Goal: Complete application form

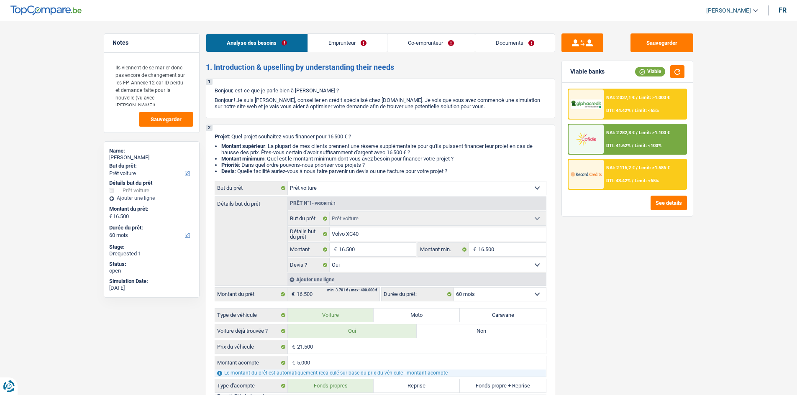
select select "car"
select select "60"
select select "car"
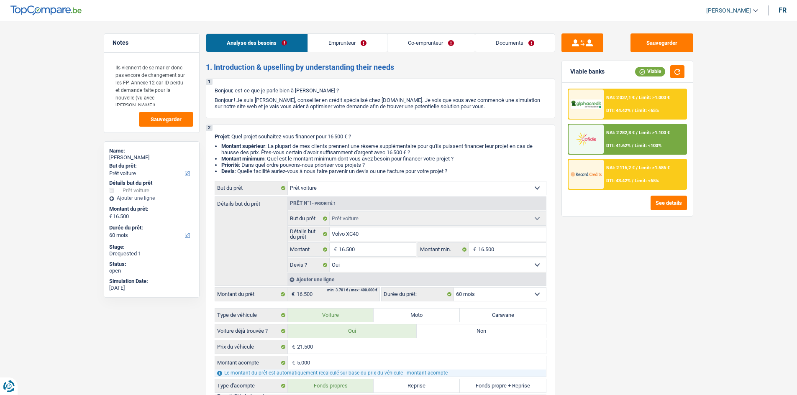
select select "yes"
select select "60"
select select "worker"
select select "mutuality"
select select "netSalary"
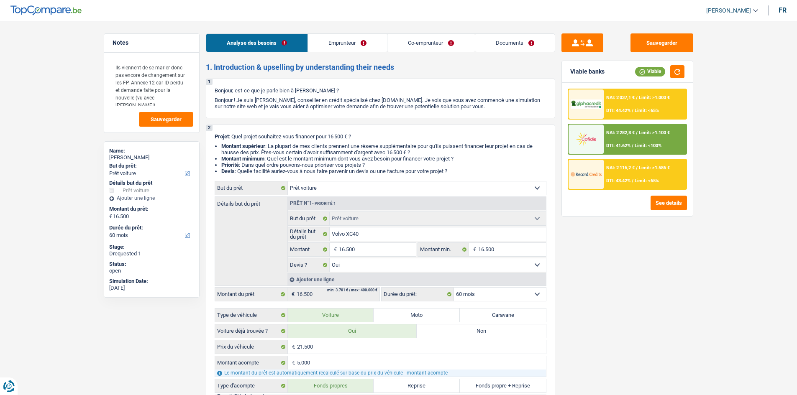
select select "mealVouchers"
select select "familyAllowances"
select select "mutualityIndemnity"
select select "familyAllowances"
select select "ownerWithMortgage"
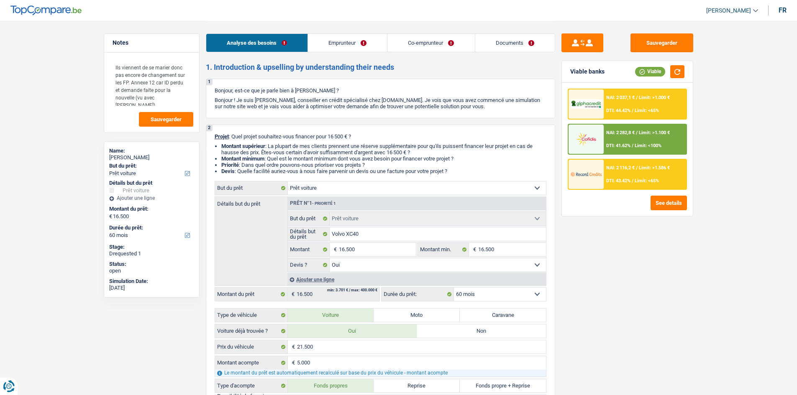
select select "mortgage"
select select "300"
select select "car"
select select "yes"
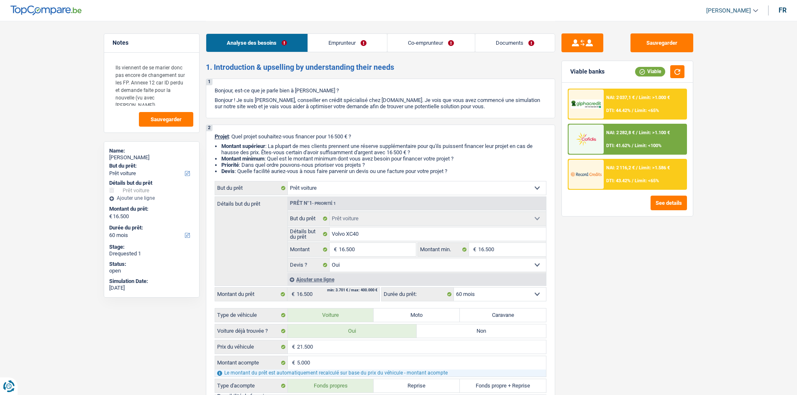
select select "60"
click at [745, 10] on span "[PERSON_NAME]" at bounding box center [728, 10] width 45 height 7
click at [734, 22] on button "Se déconnecter" at bounding box center [707, 26] width 74 height 17
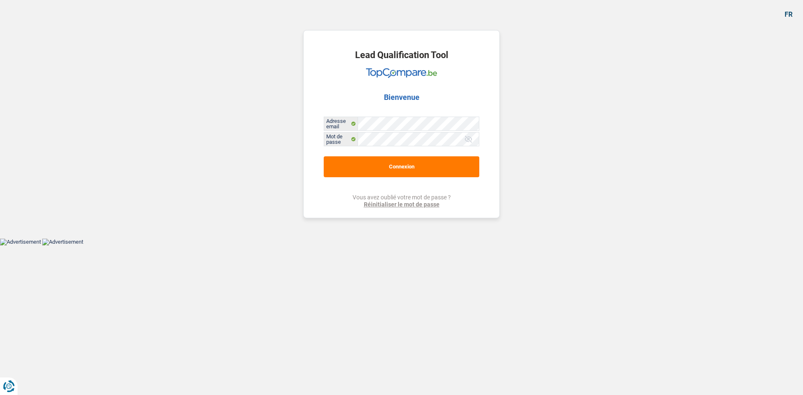
click at [425, 179] on div "Lead Qualification Tool Bienvenue Adresse email Mot de passe Connexion Vous ave…" at bounding box center [401, 124] width 197 height 188
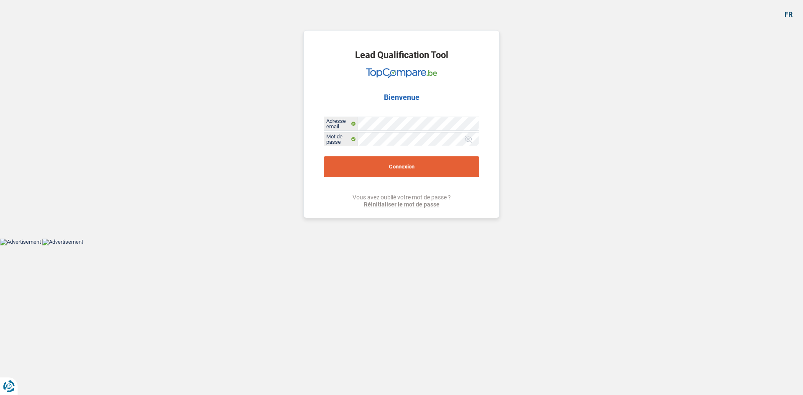
click at [428, 168] on button "Connexion" at bounding box center [402, 166] width 156 height 21
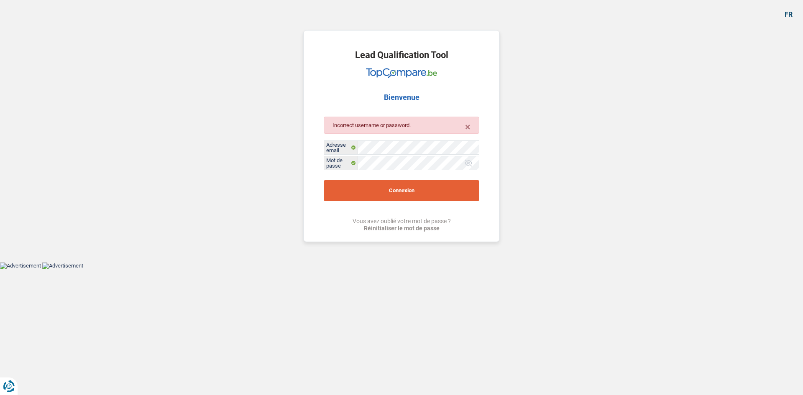
click at [420, 192] on button "Connexion" at bounding box center [402, 190] width 156 height 21
click at [468, 162] on div at bounding box center [468, 163] width 8 height 8
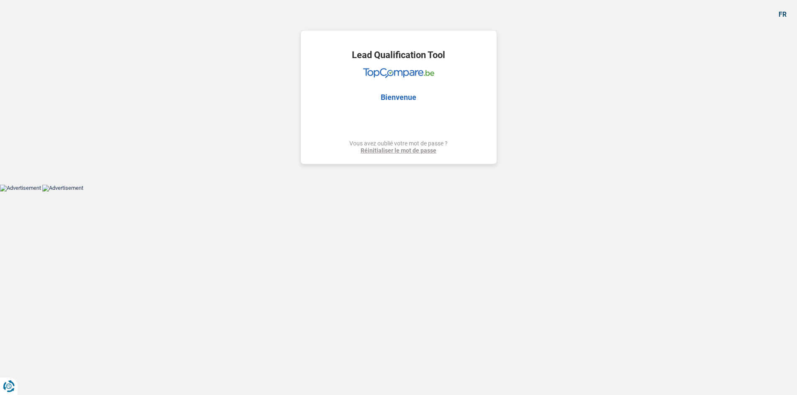
select select "car"
select select "60"
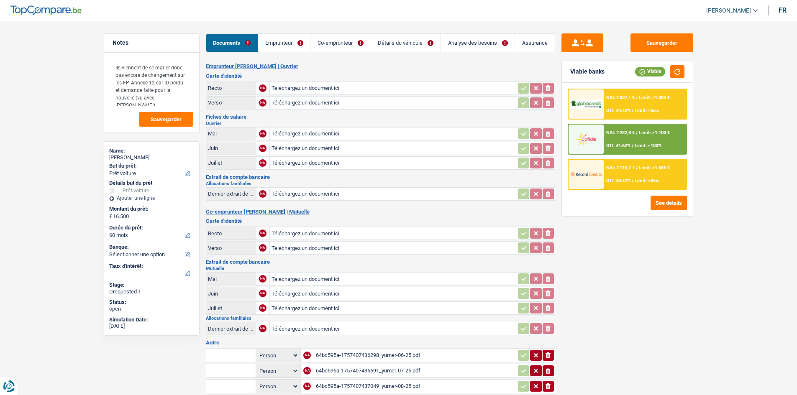
click at [295, 43] on link "Emprunteur" at bounding box center [284, 43] width 52 height 18
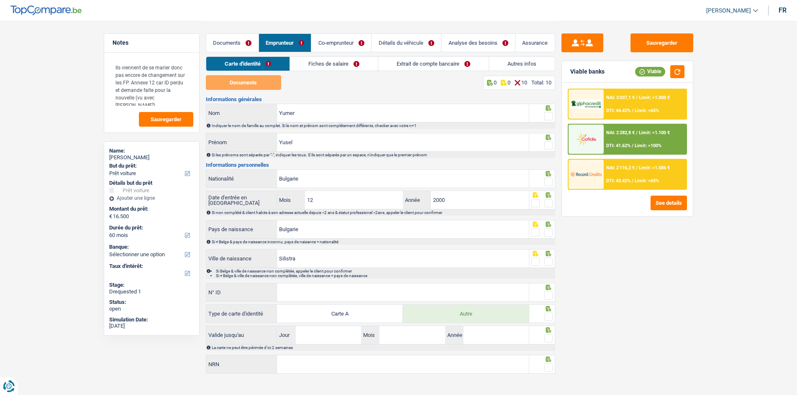
click at [351, 62] on link "Fiches de salaire" at bounding box center [334, 64] width 88 height 14
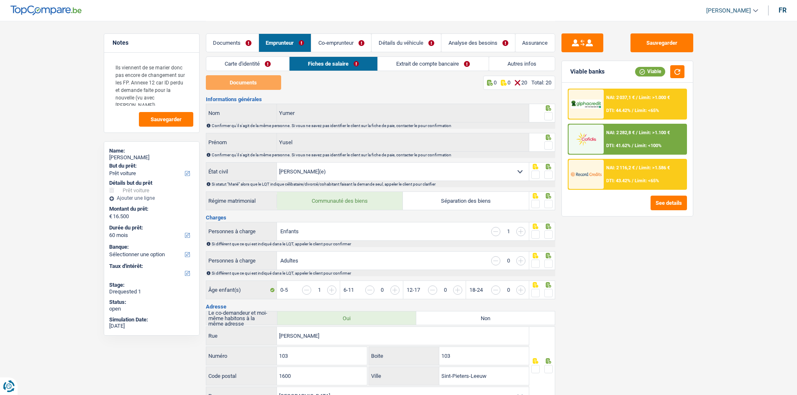
click at [348, 47] on link "Co-emprunteur" at bounding box center [341, 43] width 60 height 18
